Goal: Book appointment/travel/reservation

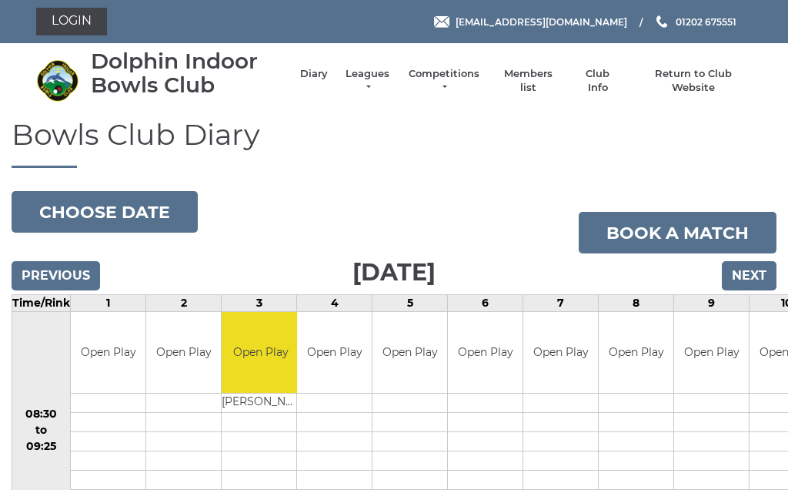
click at [366, 73] on li "Leagues Club leagues - Winter 2025/2026 Club leagues - Summer 2025 Club leagues…" at bounding box center [360, 80] width 64 height 43
click at [364, 76] on link "Leagues" at bounding box center [367, 81] width 48 height 28
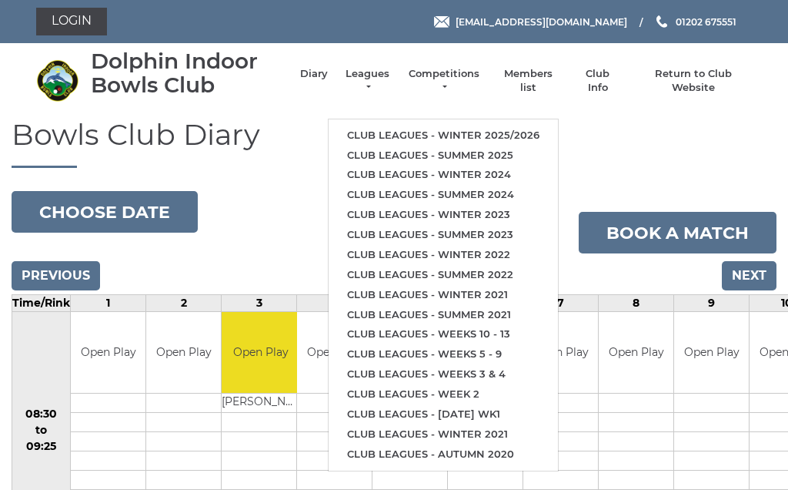
click at [463, 125] on link "Club leagues - Winter 2025/2026" at bounding box center [443, 135] width 229 height 20
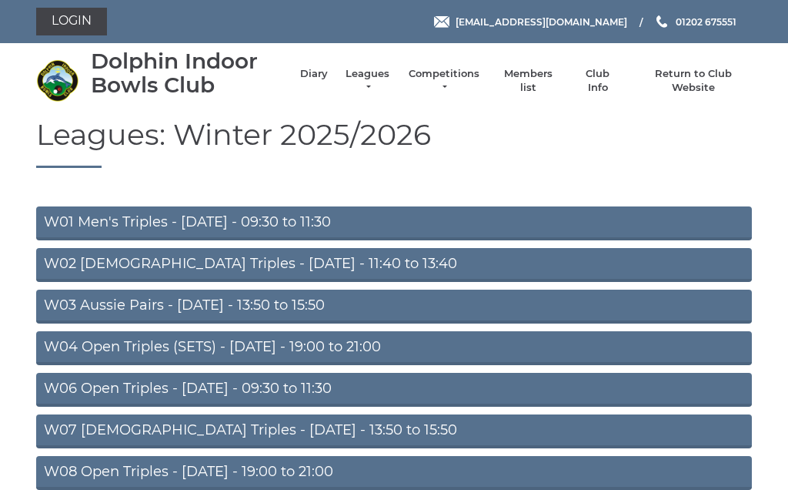
click at [252, 298] on link "W03 Aussie Pairs - [DATE] - 13:50 to 15:50" at bounding box center [394, 306] width 716 height 34
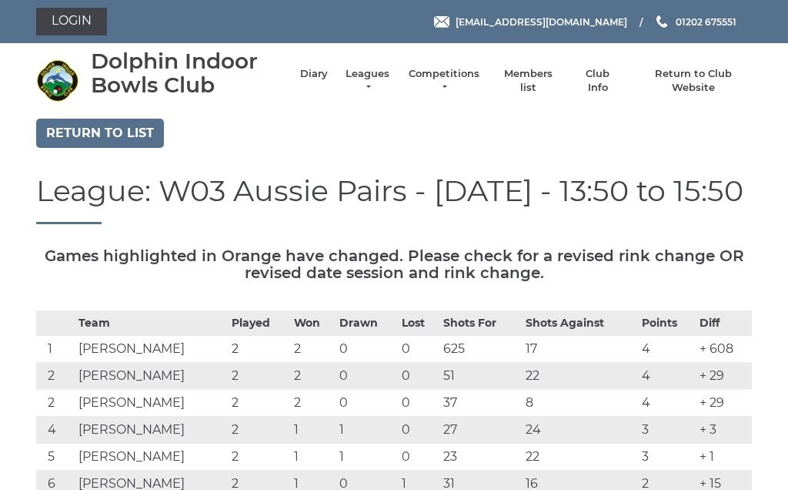
click at [369, 75] on li "Leagues Club leagues - Winter 2025/2026 Club leagues - Summer 2025 Club leagues…" at bounding box center [360, 80] width 64 height 43
click at [377, 85] on link "Leagues" at bounding box center [367, 81] width 48 height 28
click at [369, 78] on link "Leagues" at bounding box center [367, 81] width 48 height 28
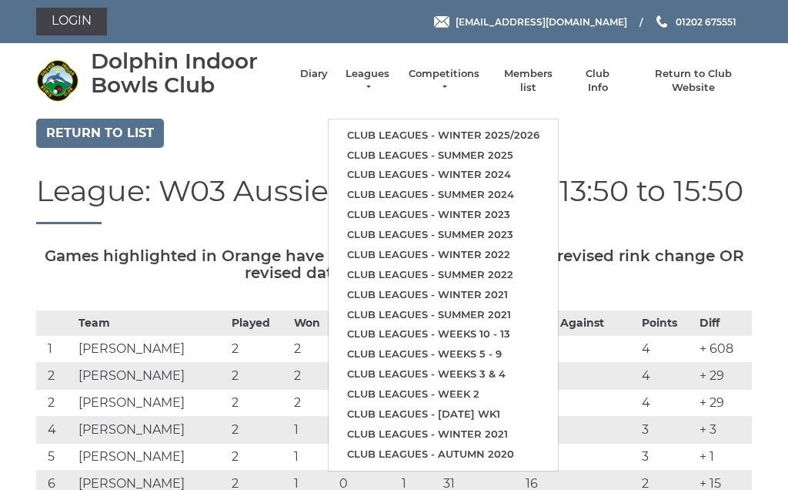
click at [419, 125] on li "Club leagues - Winter 2025/2026" at bounding box center [443, 135] width 229 height 20
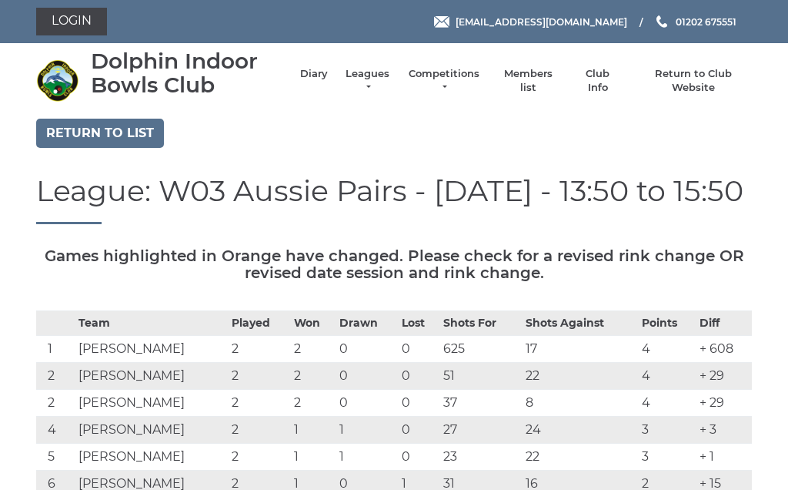
click at [369, 79] on link "Leagues" at bounding box center [367, 81] width 48 height 28
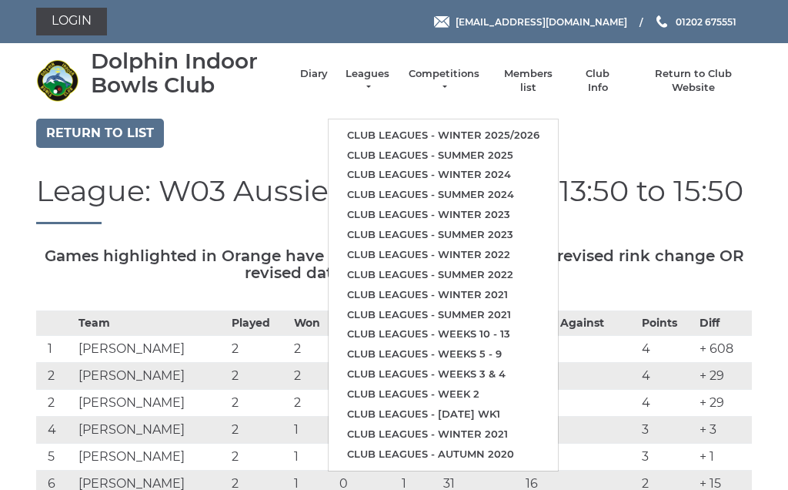
click at [512, 125] on link "Club leagues - Winter 2025/2026" at bounding box center [443, 135] width 229 height 20
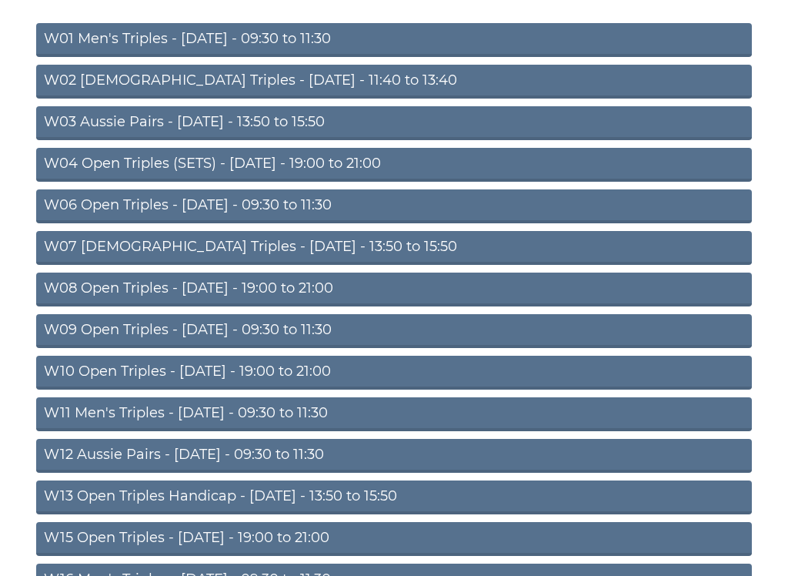
scroll to position [184, 0]
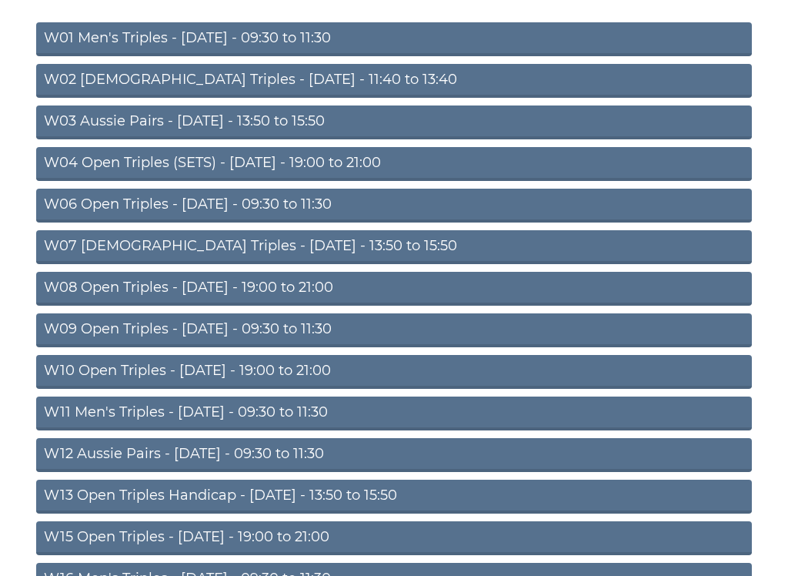
click at [293, 326] on link "W09 Open Triples - Wednesday - 09:30 to 11:30" at bounding box center [394, 330] width 716 height 34
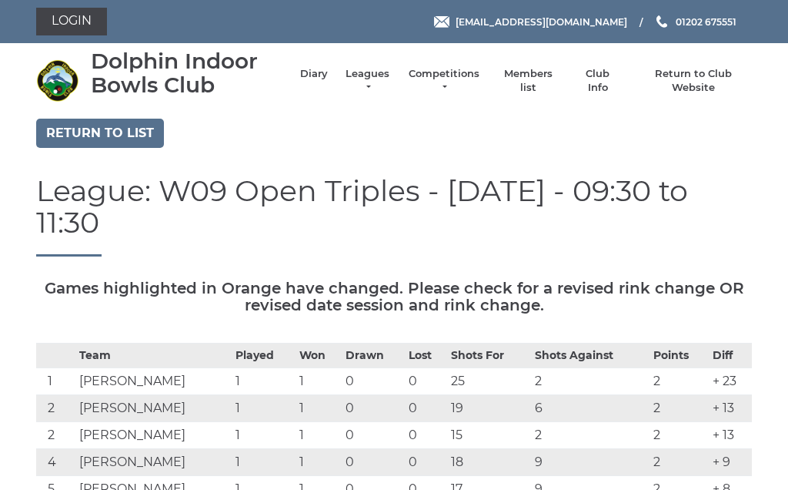
click at [127, 135] on link "Return to list" at bounding box center [100, 133] width 128 height 29
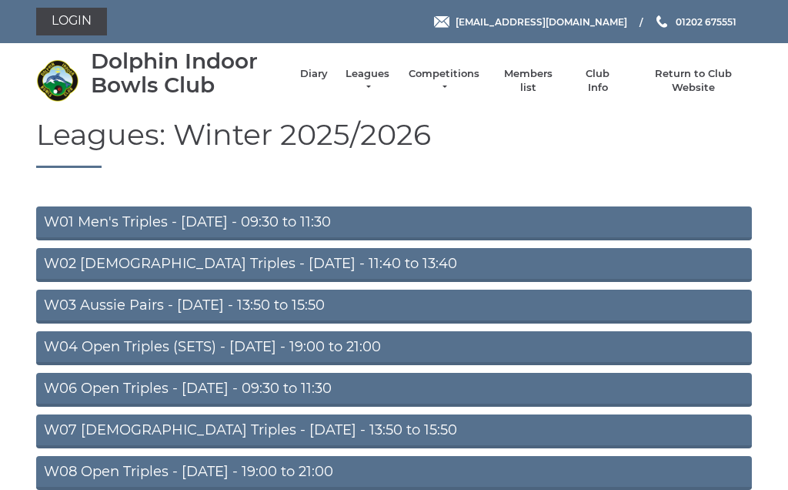
click at [322, 77] on link "Diary" at bounding box center [314, 74] width 28 height 14
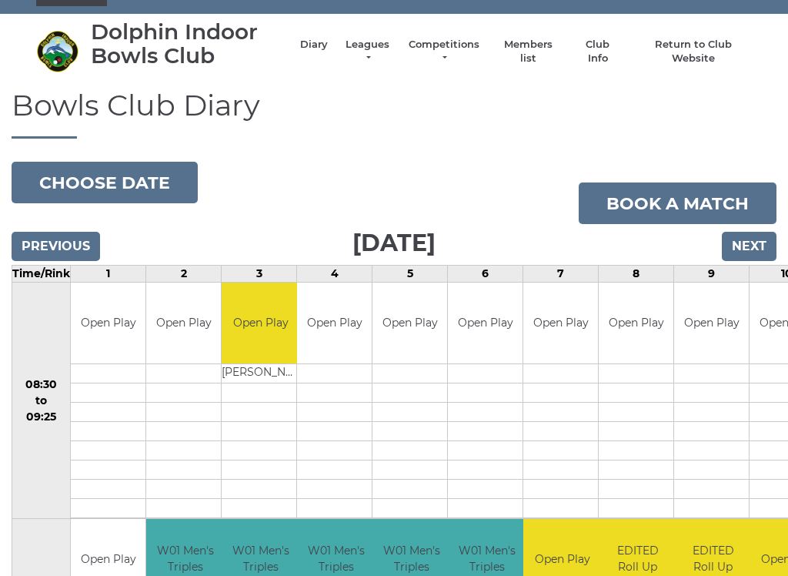
scroll to position [30, 0]
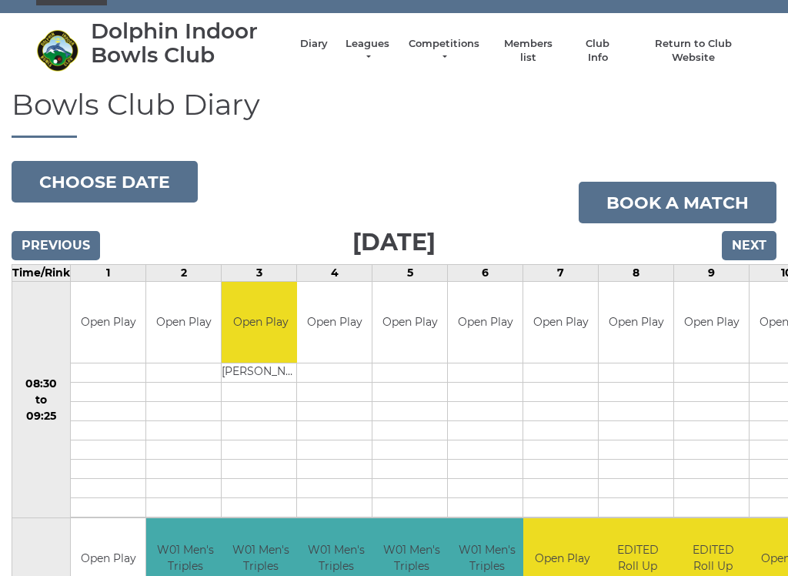
click at [139, 185] on button "Choose date" at bounding box center [105, 182] width 186 height 42
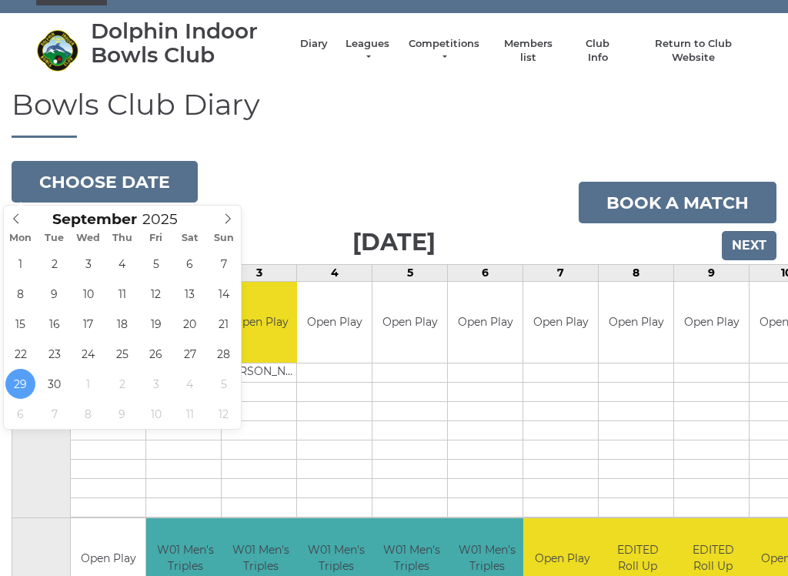
type input "[DATE]"
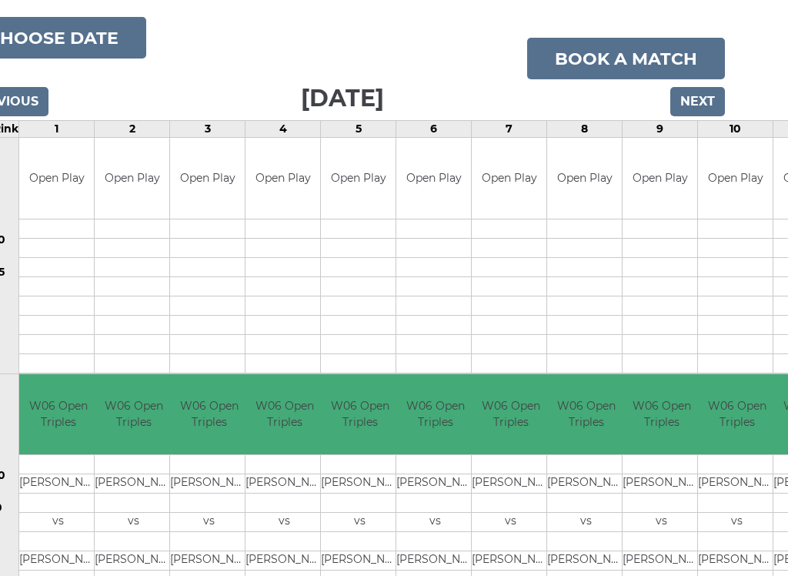
scroll to position [173, 49]
click at [74, 41] on button "Choose date" at bounding box center [55, 39] width 186 height 42
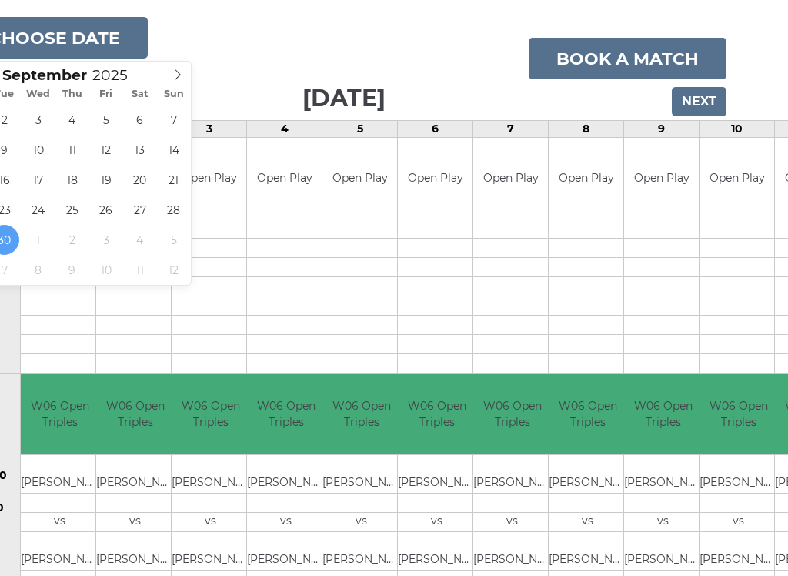
click at [171, 77] on span at bounding box center [177, 73] width 25 height 22
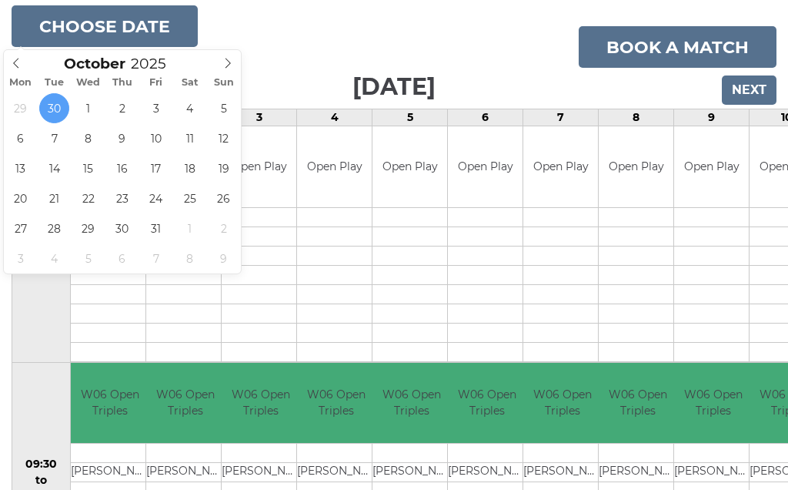
scroll to position [185, 0]
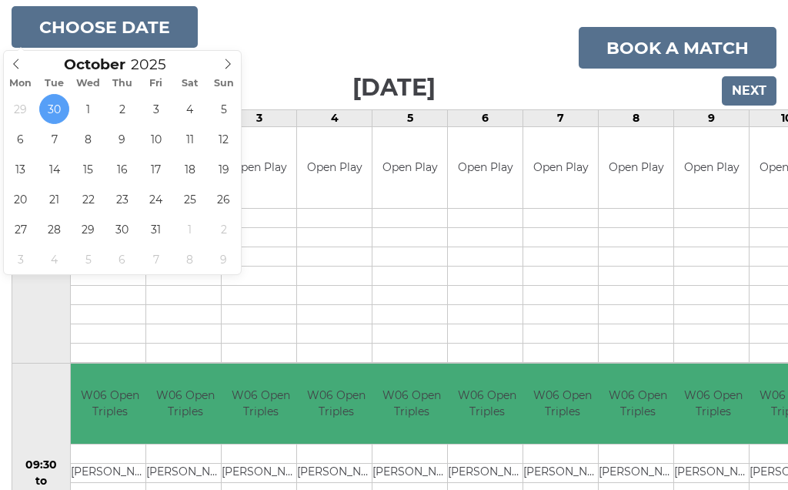
type input "2025-10-01"
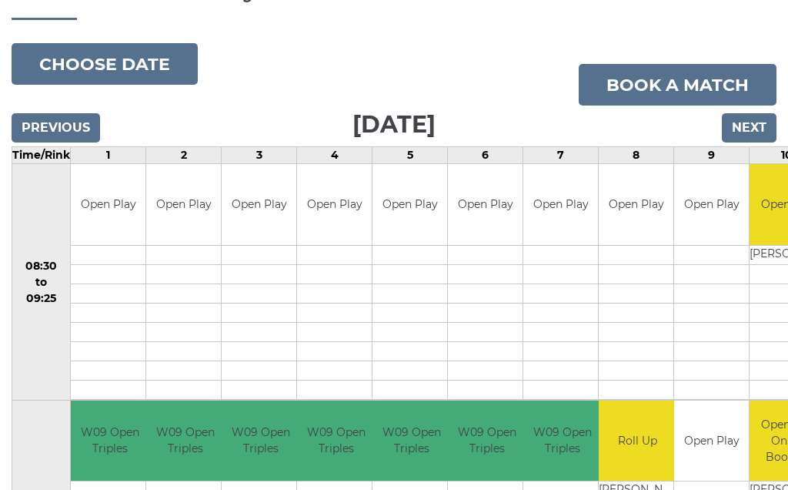
scroll to position [118, 0]
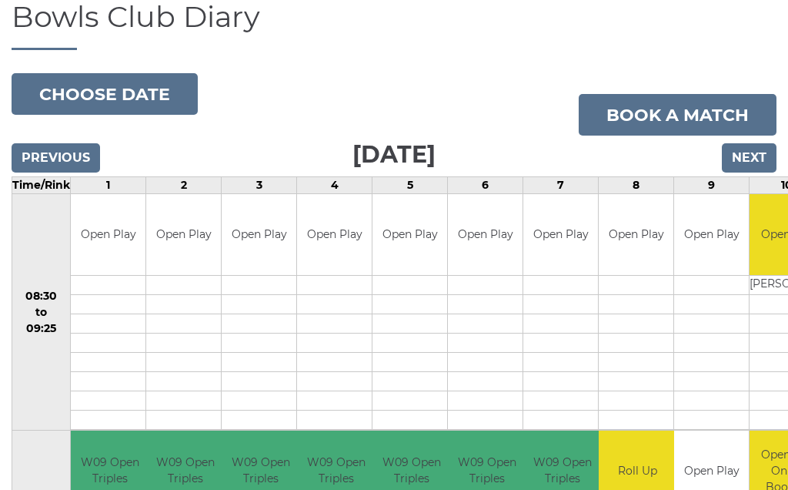
click at [131, 89] on button "Choose date" at bounding box center [105, 94] width 186 height 42
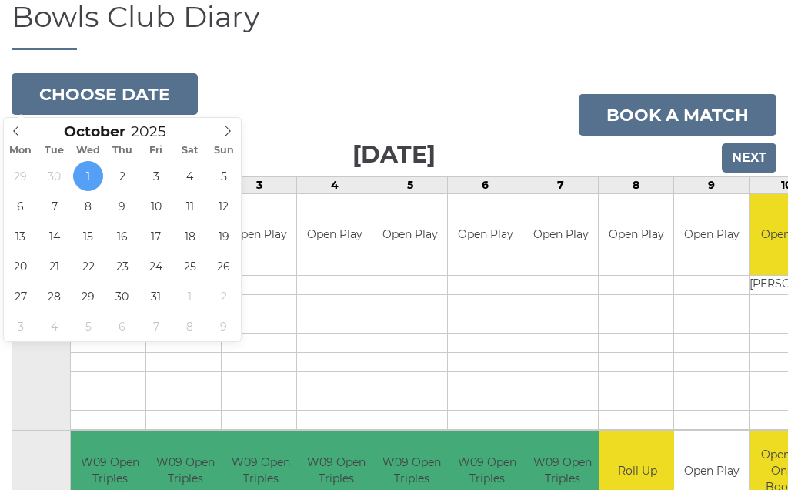
type input "[DATE]"
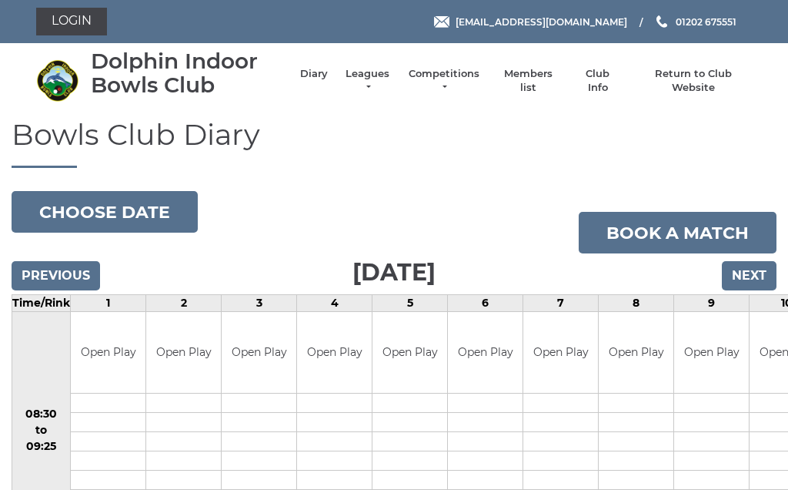
click at [116, 206] on button "Choose date" at bounding box center [105, 212] width 186 height 42
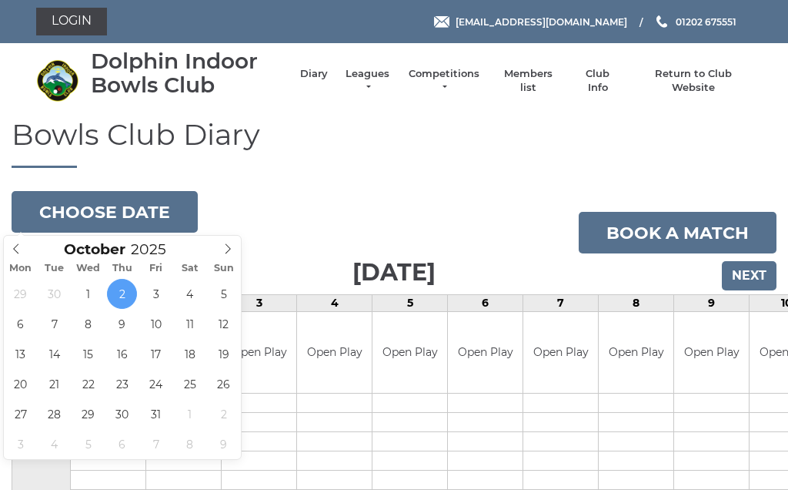
type input "[DATE]"
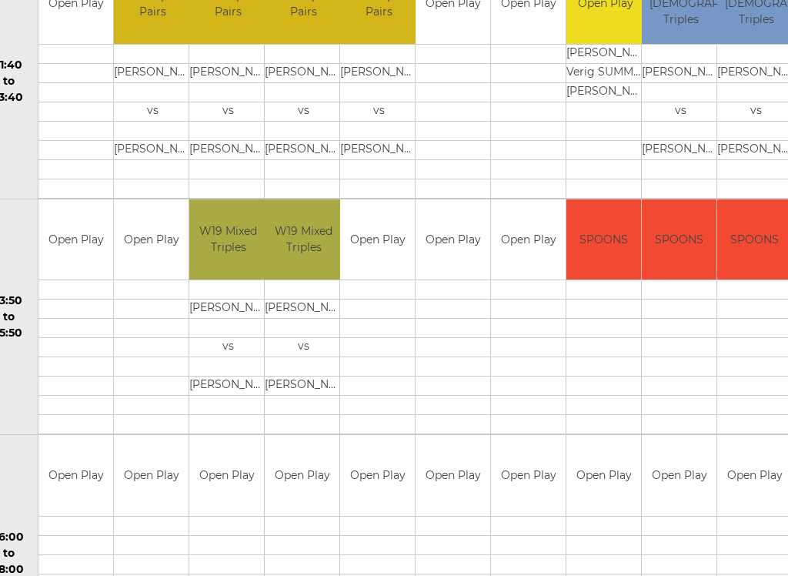
scroll to position [820, 102]
